Goal: Use online tool/utility: Utilize a website feature to perform a specific function

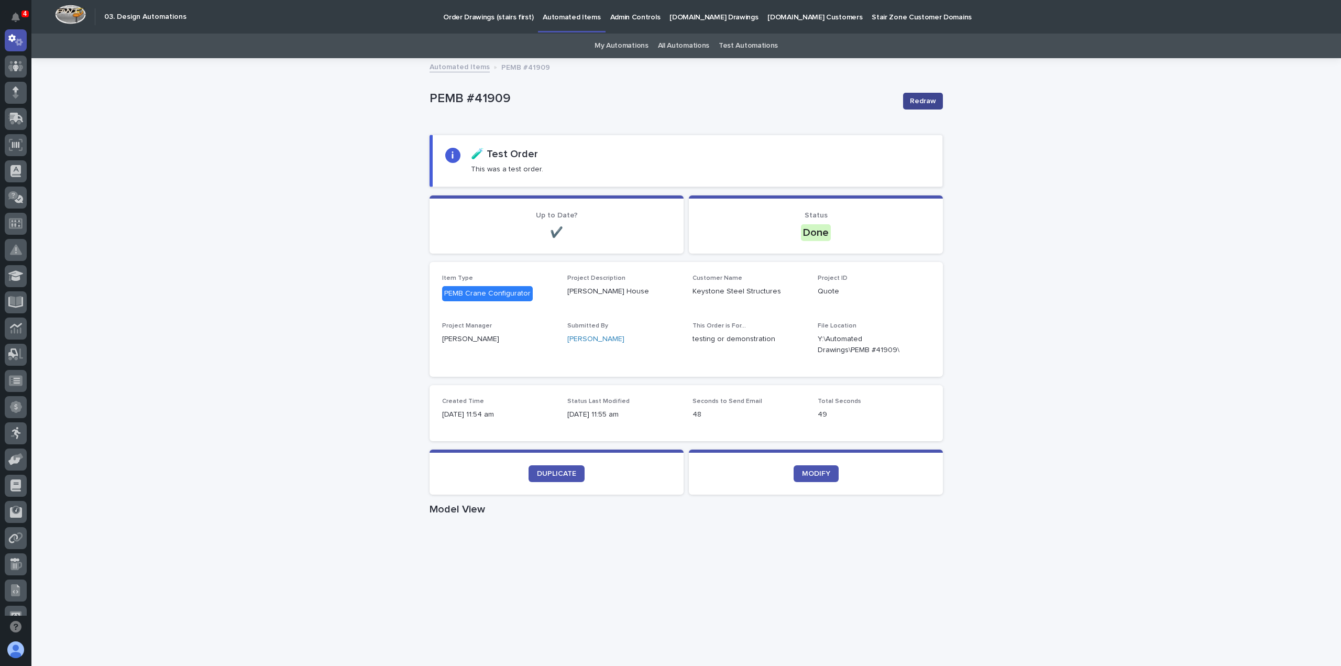
click at [929, 99] on span "Redraw" at bounding box center [923, 101] width 26 height 10
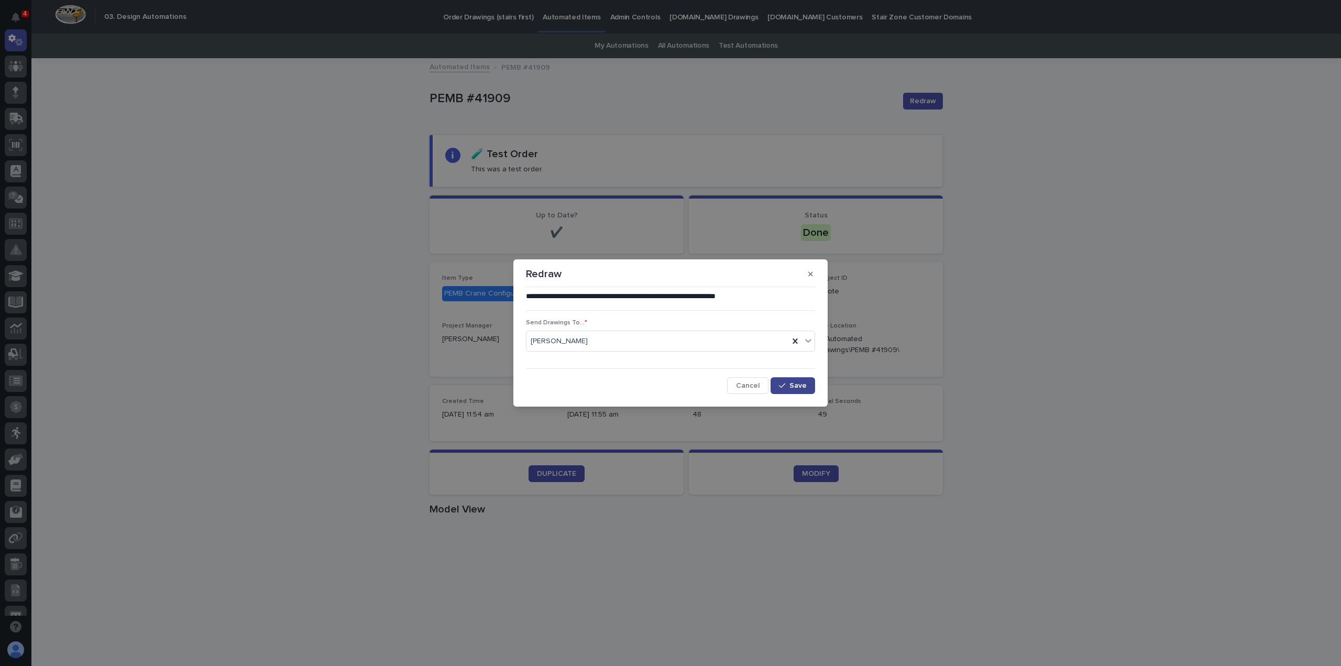
click at [794, 384] on span "Save" at bounding box center [798, 385] width 17 height 7
click at [218, 217] on div "**********" at bounding box center [670, 333] width 1341 height 666
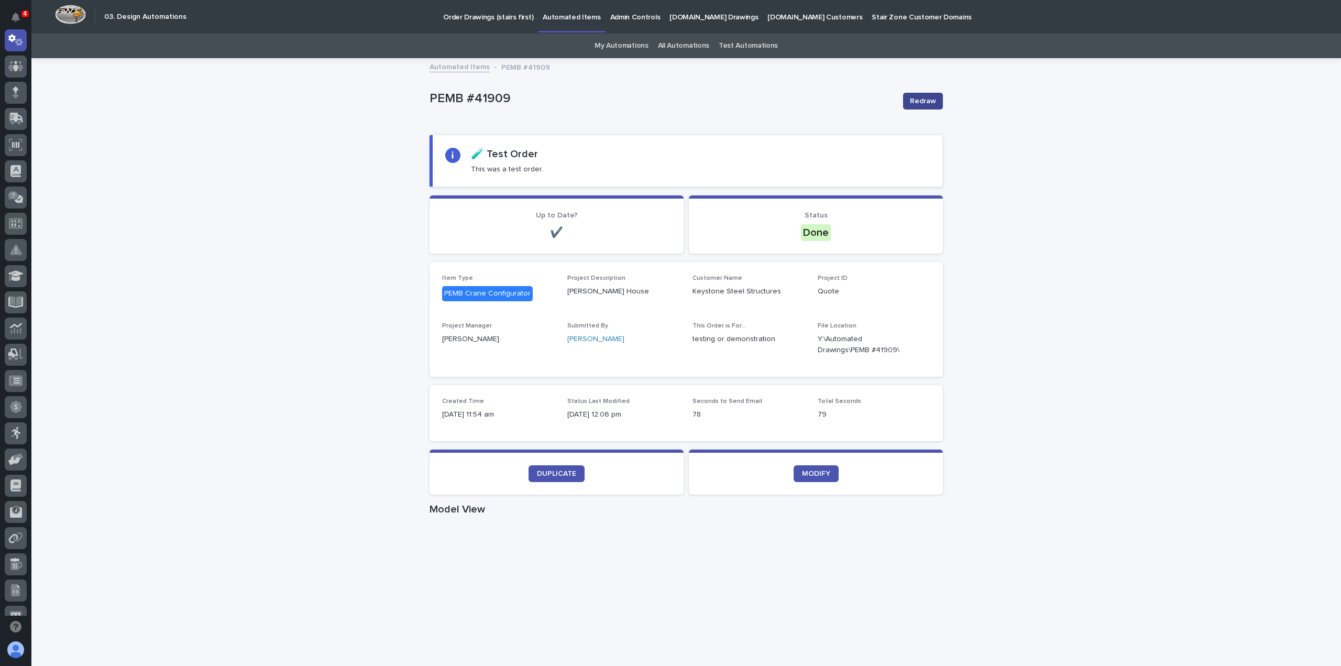
click at [913, 102] on span "Redraw" at bounding box center [923, 101] width 26 height 10
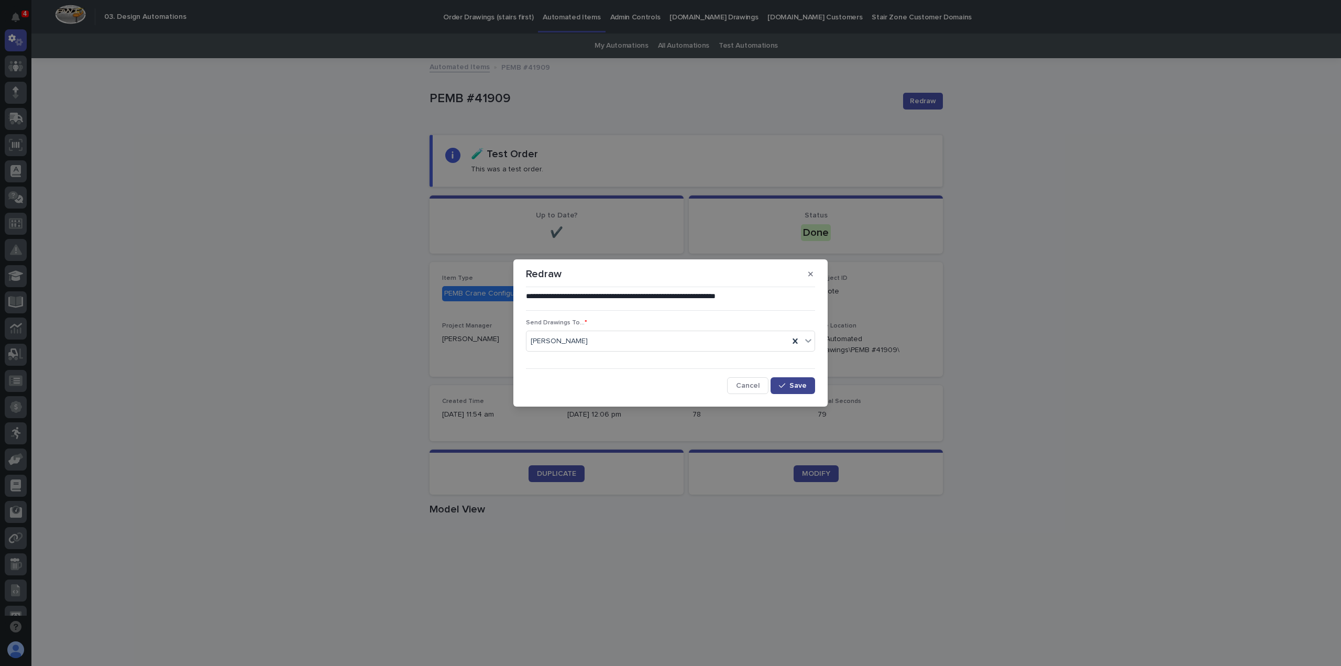
click at [806, 381] on button "Save" at bounding box center [793, 385] width 45 height 17
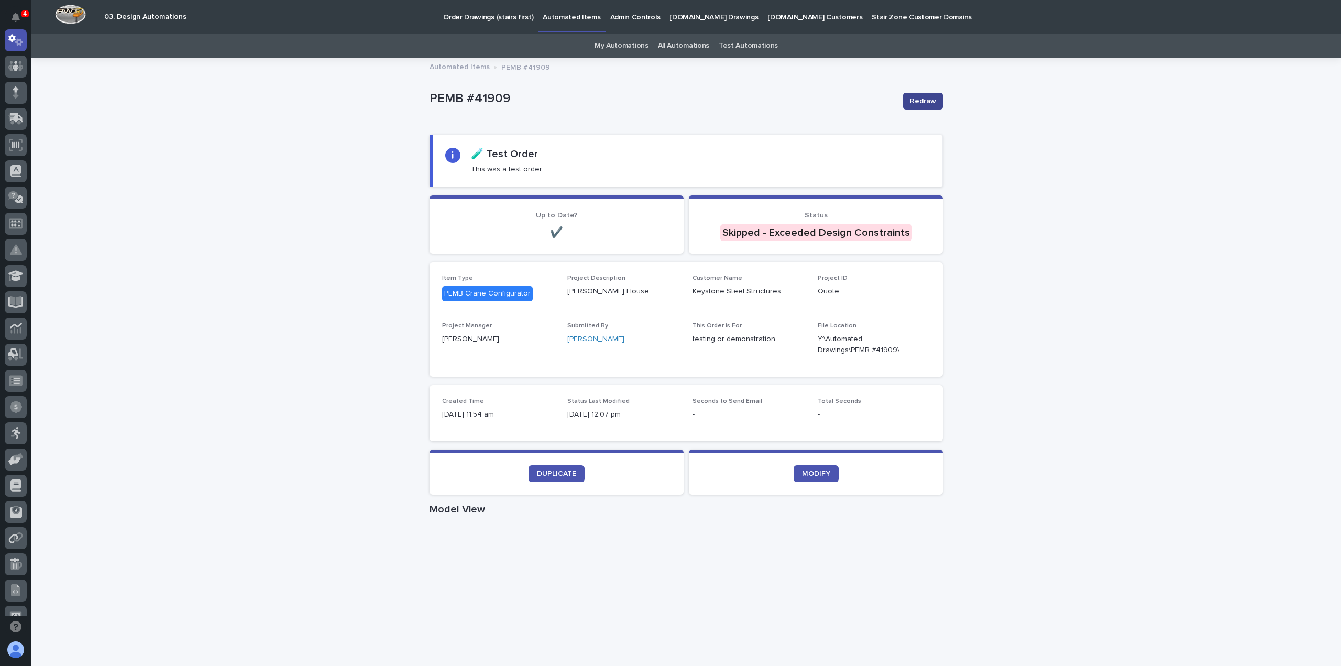
click at [919, 104] on span "Redraw" at bounding box center [923, 101] width 26 height 10
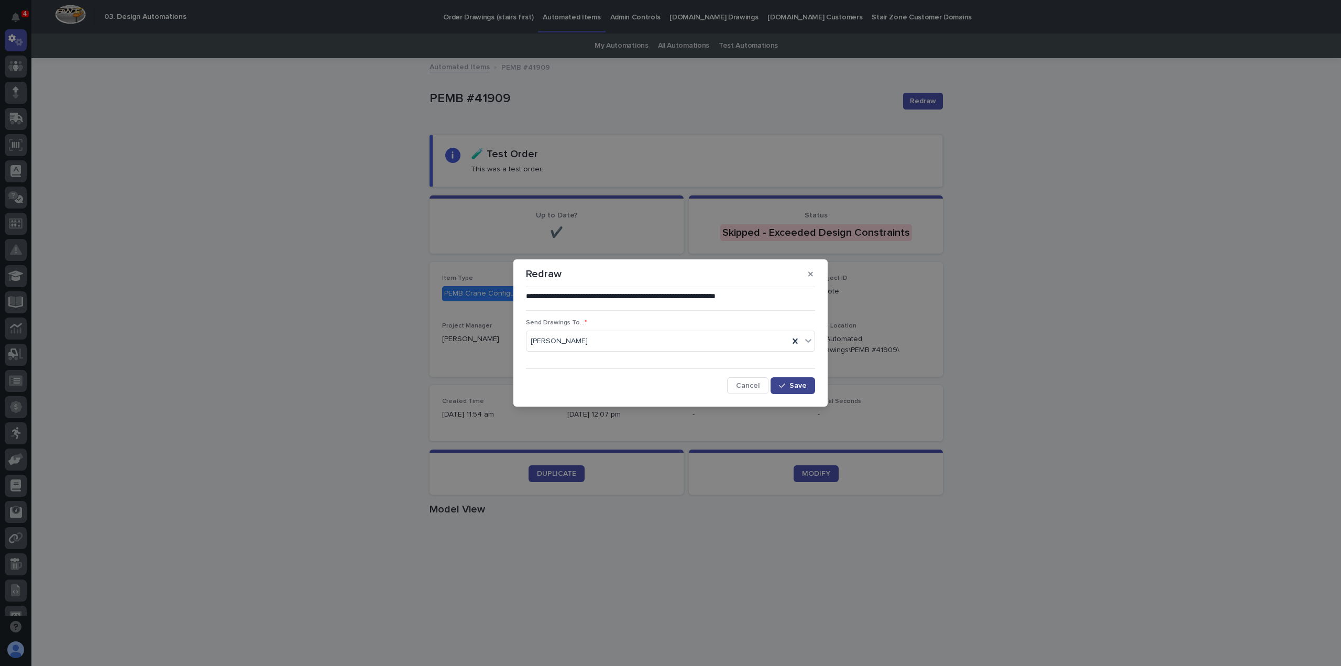
click at [793, 386] on span "Save" at bounding box center [798, 385] width 17 height 7
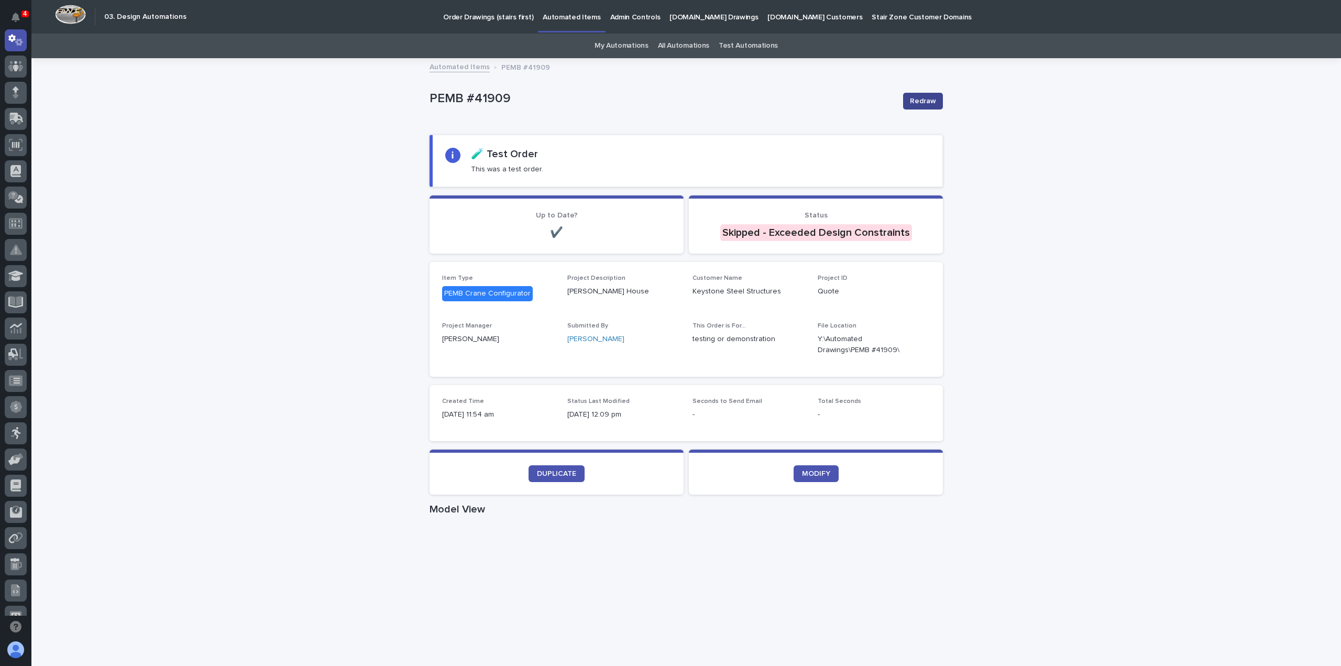
click at [910, 100] on span "Redraw" at bounding box center [923, 101] width 26 height 10
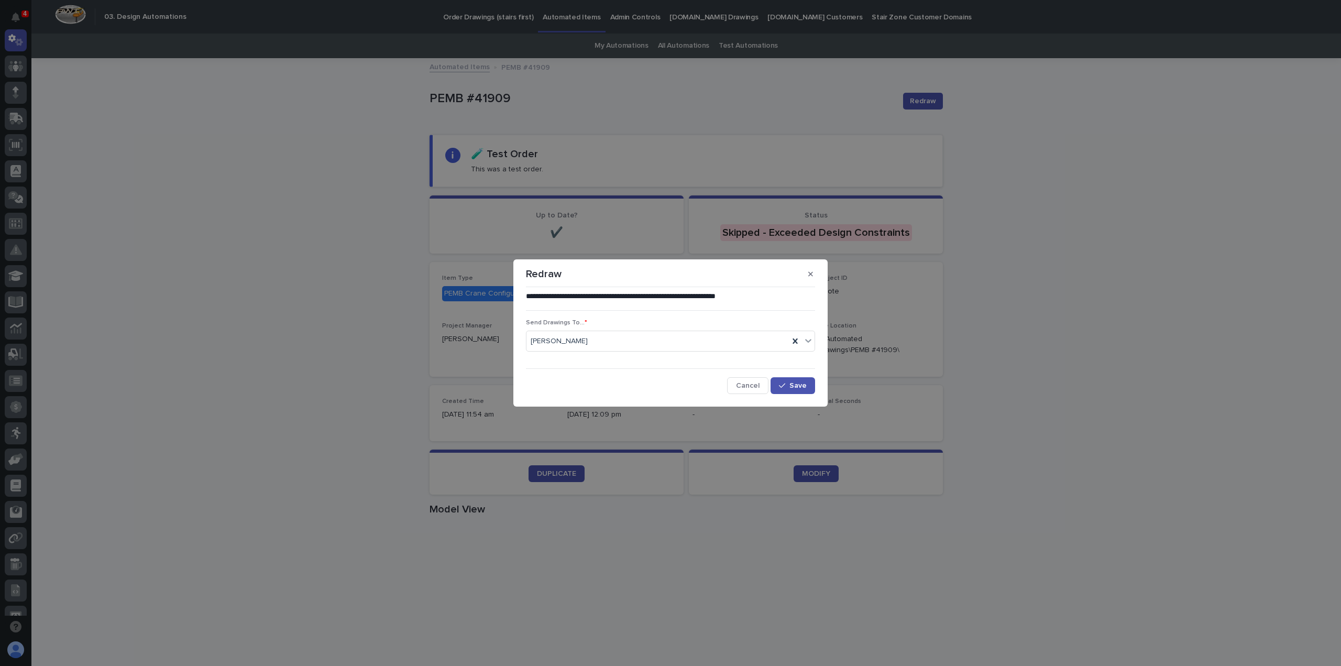
click at [798, 376] on div "**********" at bounding box center [670, 342] width 289 height 103
click at [795, 383] on span "Save" at bounding box center [798, 385] width 17 height 7
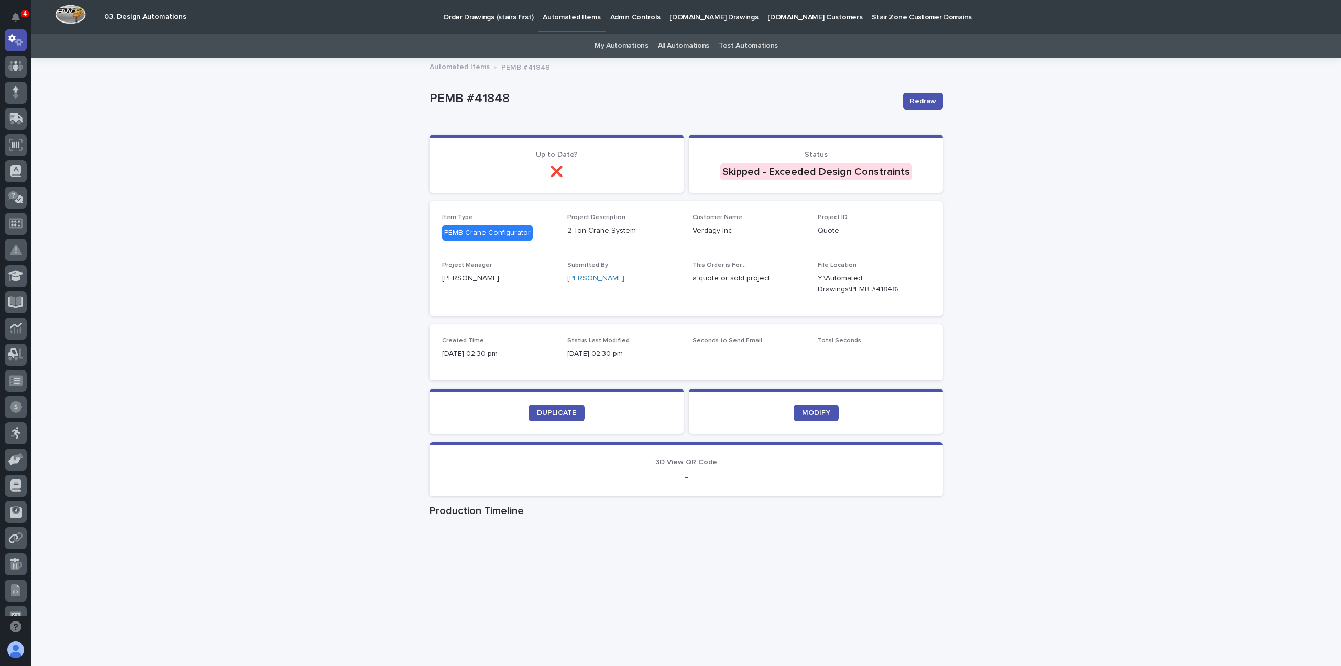
click at [485, 102] on p "PEMB #41848" at bounding box center [662, 98] width 465 height 15
click at [547, 420] on link "DUPLICATE" at bounding box center [557, 412] width 56 height 17
click at [929, 104] on span "Redraw" at bounding box center [923, 101] width 26 height 10
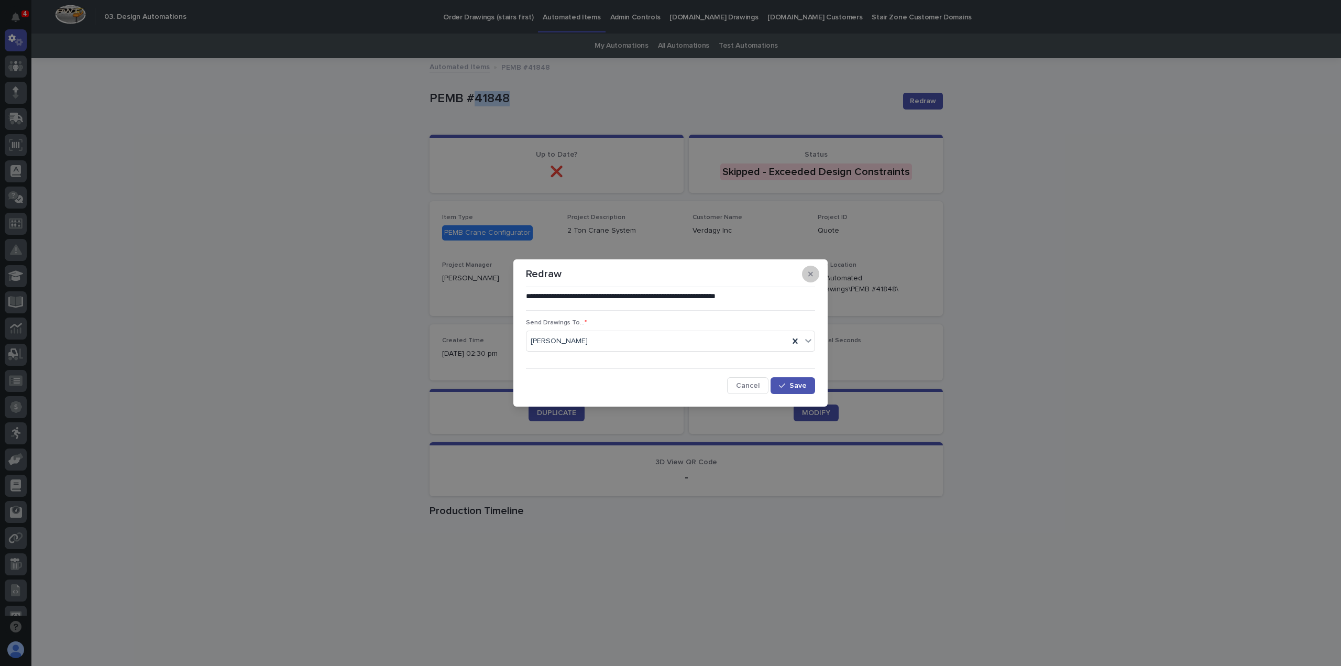
click at [809, 275] on icon "button" at bounding box center [810, 274] width 5 height 5
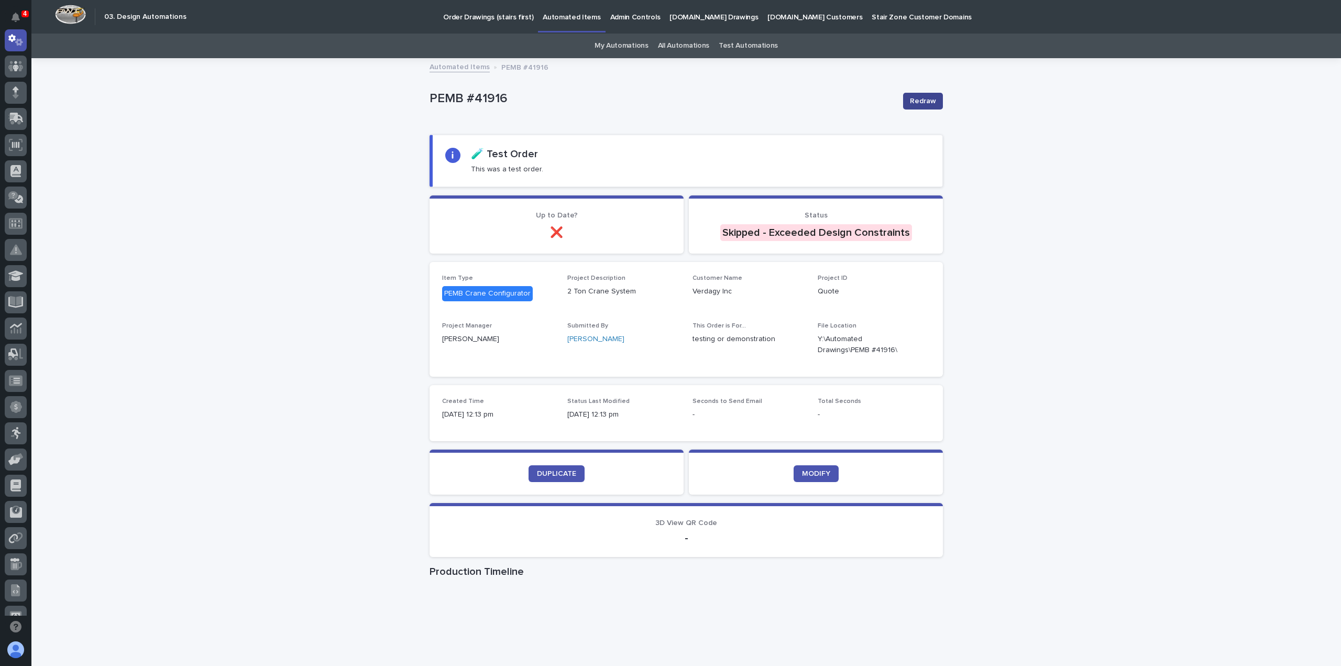
click at [920, 98] on span "Redraw" at bounding box center [923, 101] width 26 height 10
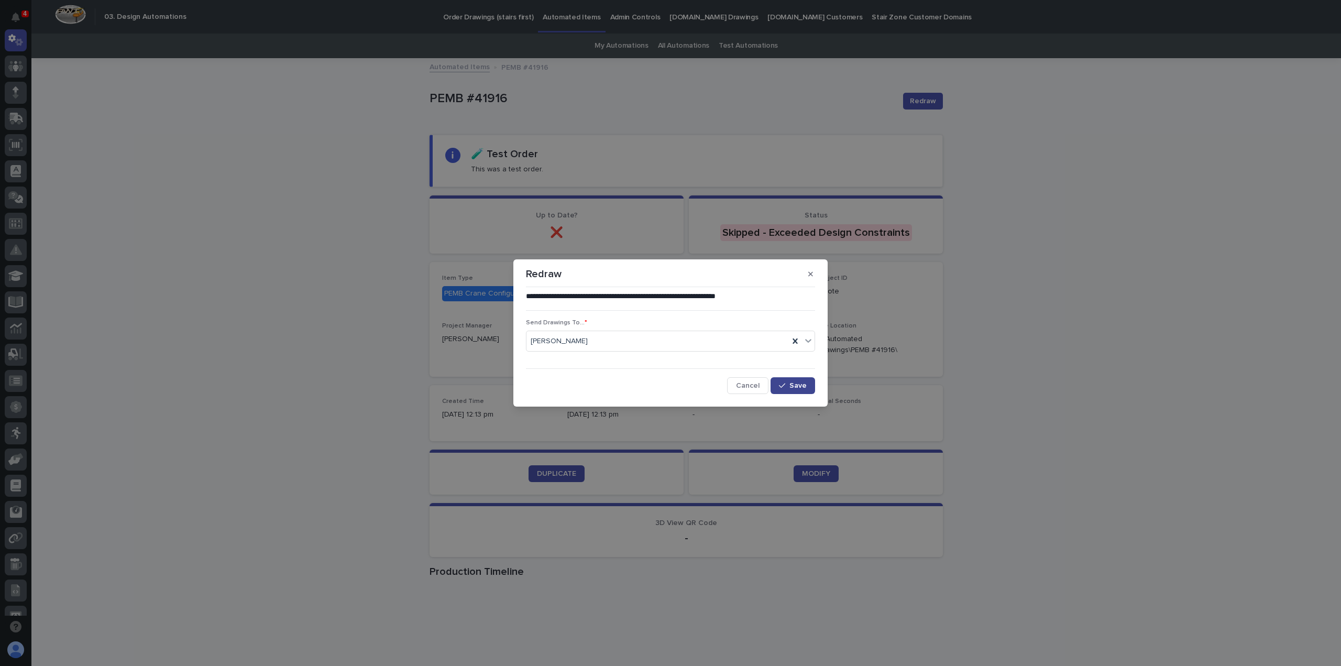
click at [794, 385] on span "Save" at bounding box center [798, 385] width 17 height 7
